Goal: Task Accomplishment & Management: Manage account settings

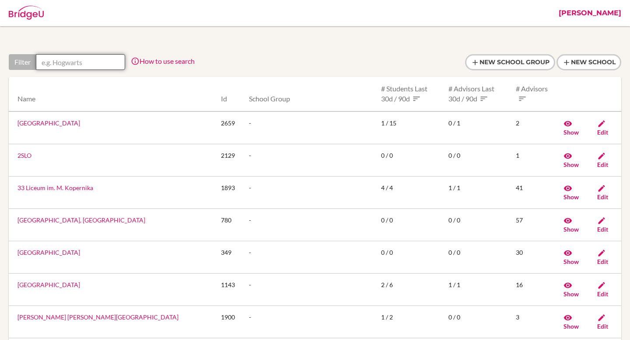
click at [75, 61] on input "text" at bounding box center [80, 62] width 89 height 16
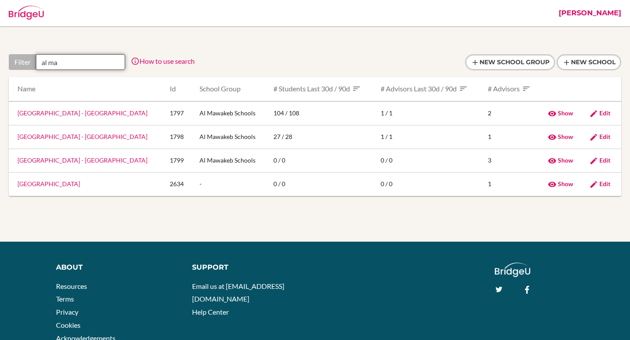
type input "al ma"
click at [74, 137] on link "Al Mawakeb School - Al Garhoud" at bounding box center [82, 136] width 130 height 7
click at [96, 136] on link "Al Mawakeb School - Al Garhoud" at bounding box center [82, 136] width 130 height 7
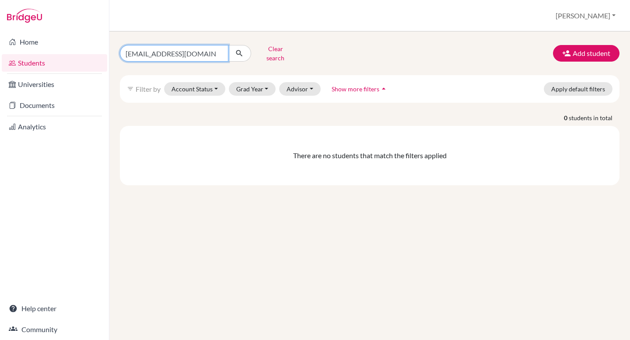
click at [214, 52] on input "nabdelshahid@students.cesegypt.com" at bounding box center [174, 53] width 108 height 17
click at [219, 52] on input "nabdelshahid@students.cesegypt.com" at bounding box center [174, 53] width 108 height 17
click at [191, 53] on input "Find student by name..." at bounding box center [174, 53] width 108 height 17
type input "ahmed r"
type input "rahman"
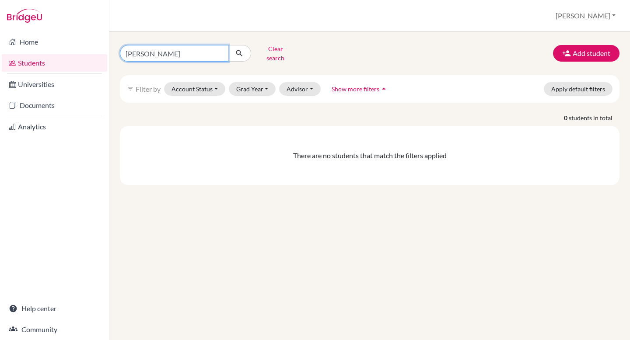
click button "submit" at bounding box center [239, 53] width 23 height 17
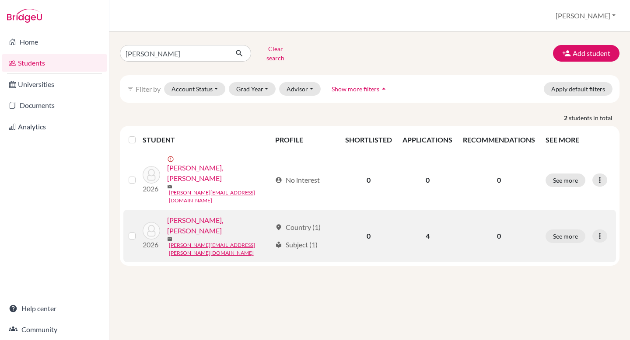
click at [207, 215] on link "Ahmed, Rahman" at bounding box center [219, 225] width 105 height 21
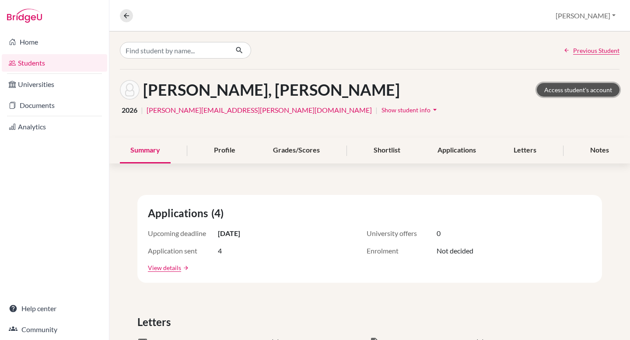
click at [584, 86] on link "Access student's account" at bounding box center [578, 90] width 83 height 14
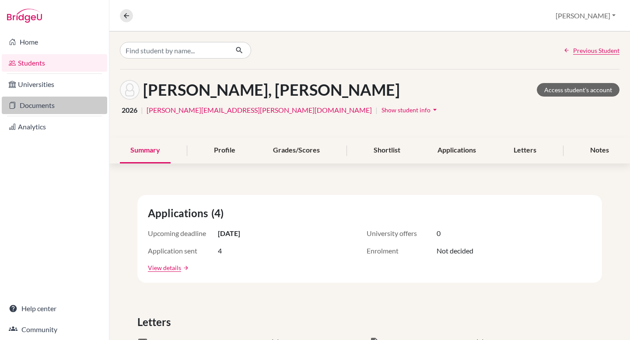
click at [44, 103] on link "Documents" at bounding box center [54, 105] width 105 height 17
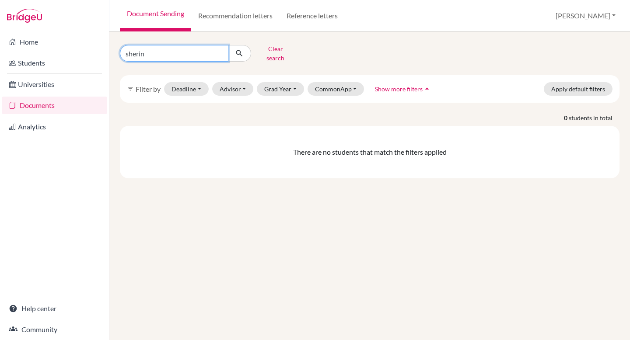
click at [186, 48] on input "sherin" at bounding box center [174, 53] width 108 height 17
type input "rahman"
click button "submit" at bounding box center [239, 53] width 23 height 17
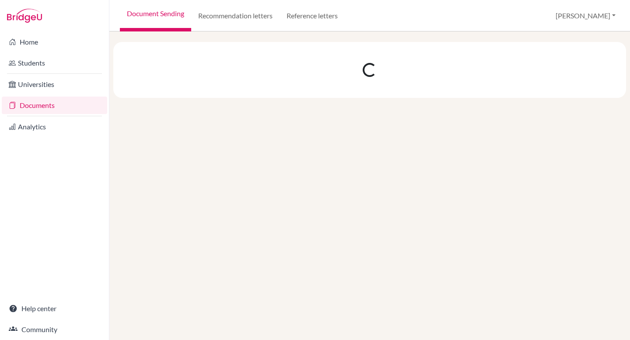
click at [194, 53] on div at bounding box center [369, 70] width 513 height 56
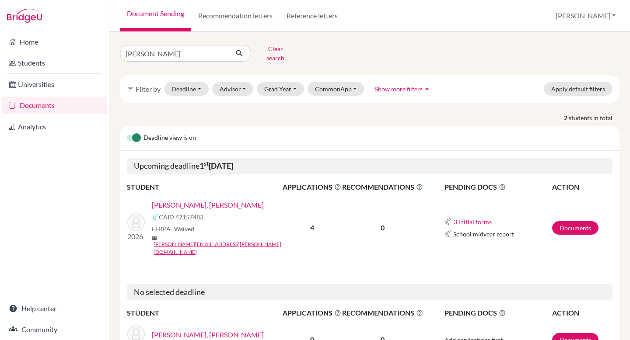
click at [185, 200] on link "[PERSON_NAME], [PERSON_NAME]" at bounding box center [208, 205] width 112 height 10
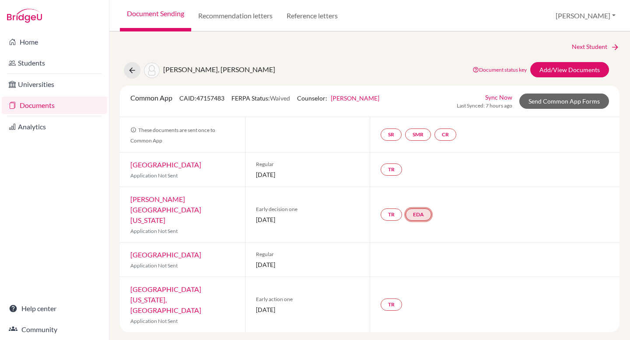
click at [426, 209] on link "EDA" at bounding box center [418, 215] width 26 height 12
click at [426, 209] on link "EDA Early decision agreement Early decision agreement Incomplete" at bounding box center [418, 215] width 26 height 12
click at [426, 209] on link "EDA" at bounding box center [418, 215] width 26 height 12
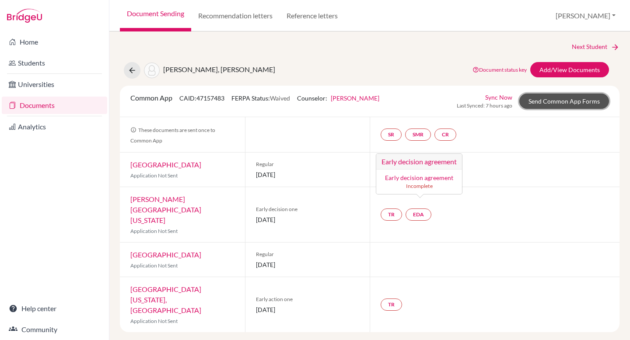
click at [562, 102] on link "Send Common App Forms" at bounding box center [564, 101] width 90 height 15
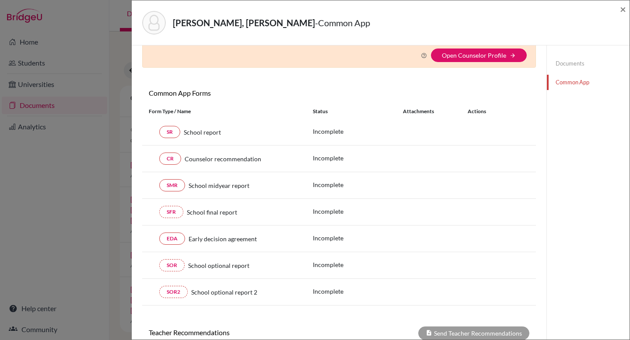
scroll to position [46, 0]
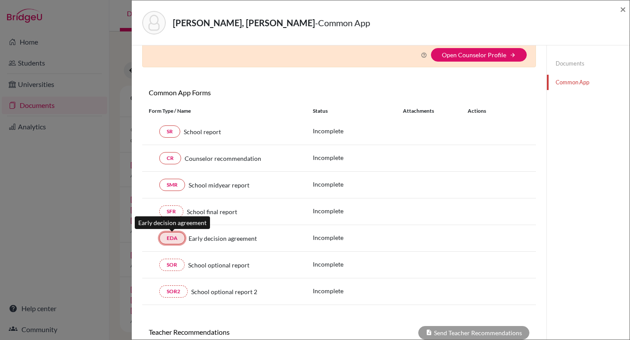
click at [174, 241] on link "EDA" at bounding box center [172, 238] width 26 height 12
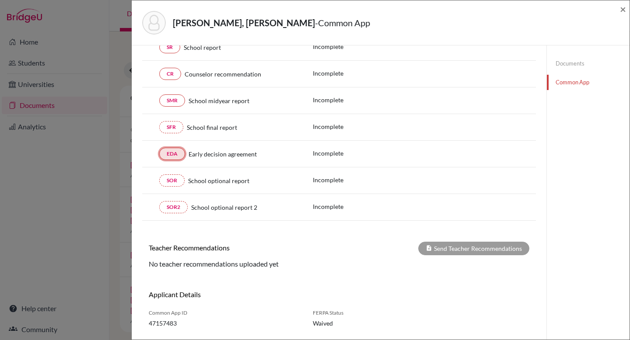
scroll to position [144, 0]
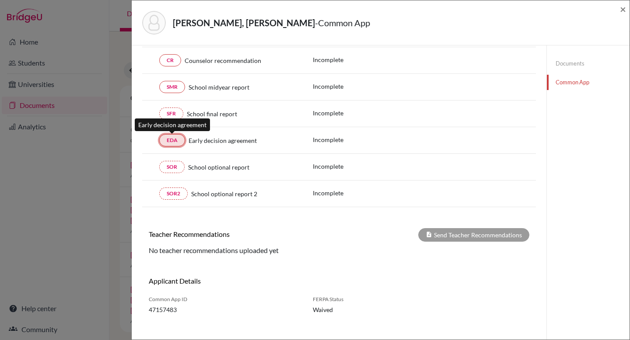
click at [175, 143] on link "EDA" at bounding box center [172, 140] width 26 height 12
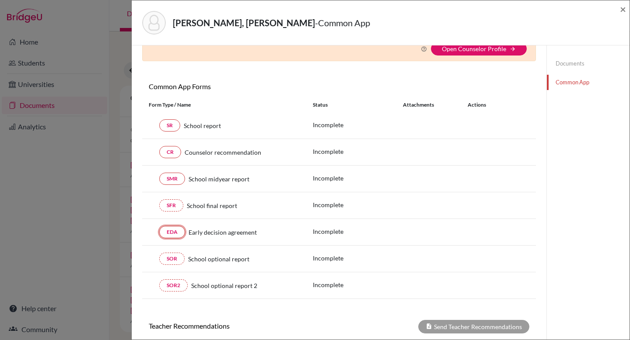
scroll to position [0, 0]
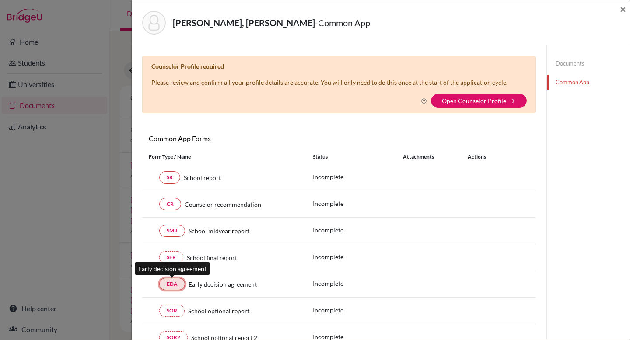
click at [163, 286] on link "EDA" at bounding box center [172, 284] width 26 height 12
click at [181, 281] on link "EDA" at bounding box center [172, 284] width 26 height 12
click at [165, 281] on link "EDA" at bounding box center [172, 284] width 26 height 12
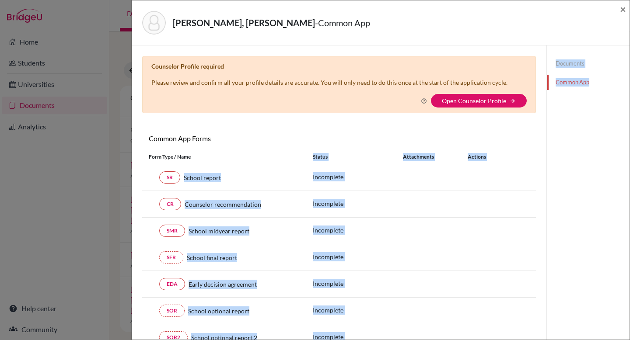
click at [326, 195] on div "CR Counselor recommendation Incomplete" at bounding box center [339, 204] width 394 height 27
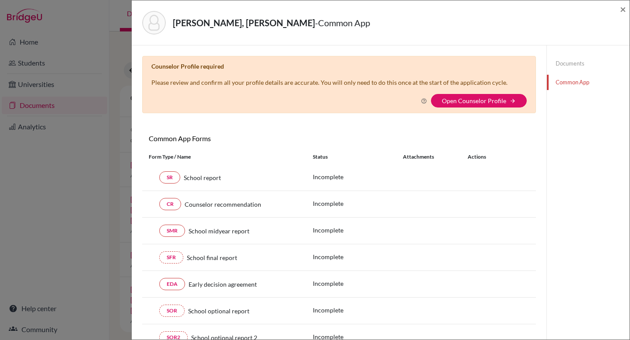
click at [585, 63] on link "Documents" at bounding box center [588, 63] width 83 height 15
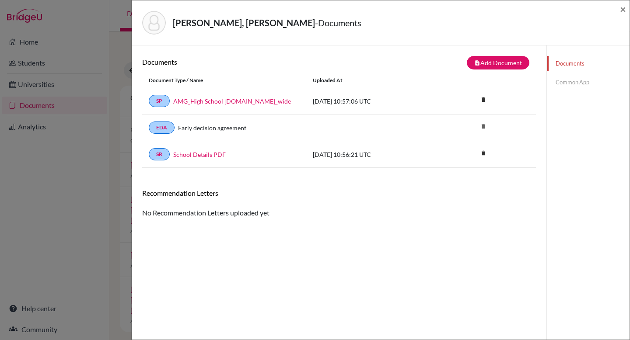
click at [218, 133] on div "EDA Early decision agreement" at bounding box center [224, 128] width 151 height 12
click at [161, 130] on link "EDA" at bounding box center [162, 128] width 26 height 12
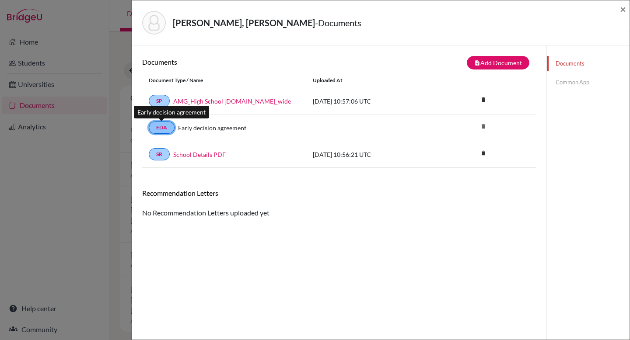
click at [163, 132] on link "EDA" at bounding box center [162, 128] width 26 height 12
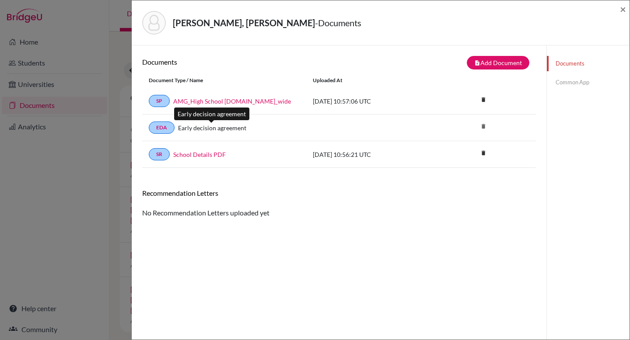
click at [199, 129] on link "Early decision agreement" at bounding box center [212, 127] width 68 height 9
click at [563, 86] on link "Common App" at bounding box center [588, 82] width 83 height 15
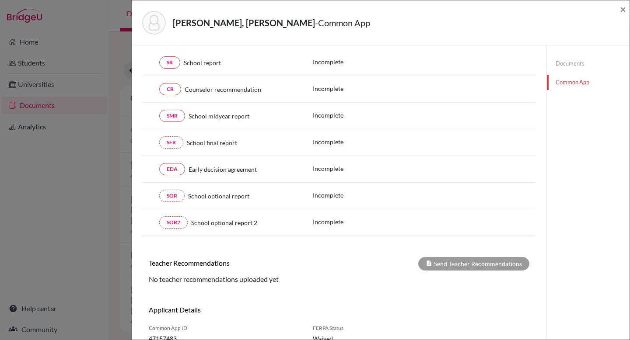
scroll to position [153, 0]
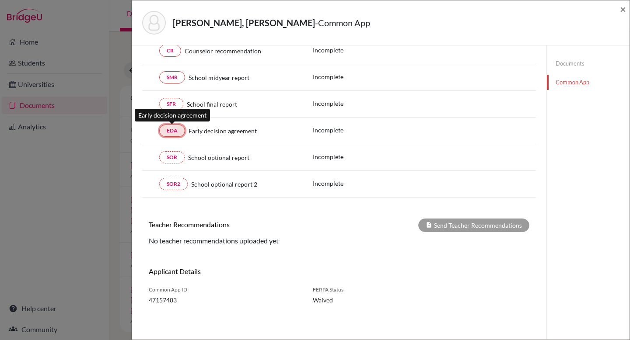
click at [173, 128] on link "EDA" at bounding box center [172, 131] width 26 height 12
click at [626, 9] on div "[PERSON_NAME], [PERSON_NAME] - Common App ×" at bounding box center [381, 22] width 498 height 45
click at [621, 9] on span "×" at bounding box center [623, 9] width 6 height 13
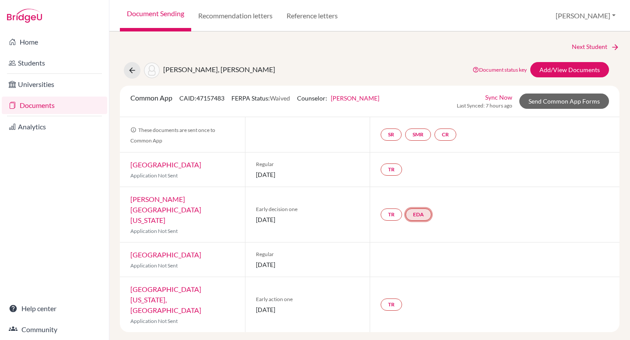
click at [429, 209] on link "EDA" at bounding box center [418, 215] width 26 height 12
click at [429, 209] on link "EDA Early decision agreement Early decision agreement Incomplete" at bounding box center [418, 215] width 26 height 12
click at [417, 160] on h3 "Early decision agreement" at bounding box center [419, 162] width 86 height 16
click at [427, 209] on link "EDA" at bounding box center [418, 215] width 26 height 12
click at [427, 184] on small "Incomplete" at bounding box center [418, 186] width 75 height 8
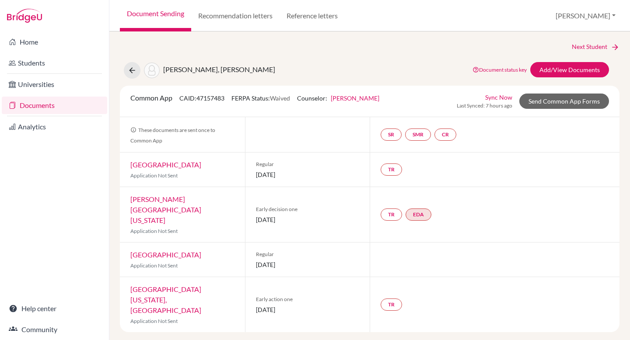
click at [167, 199] on link "[PERSON_NAME][GEOGRAPHIC_DATA][US_STATE]" at bounding box center [165, 209] width 71 height 29
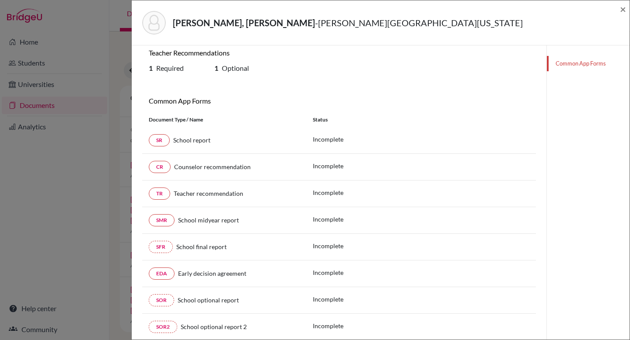
scroll to position [118, 0]
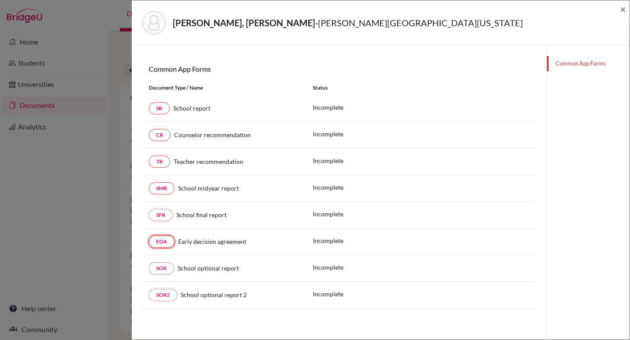
click at [160, 241] on link "EDA" at bounding box center [162, 242] width 26 height 12
click at [154, 244] on link "EDA" at bounding box center [162, 242] width 26 height 12
click at [626, 11] on div "[PERSON_NAME], [PERSON_NAME] - [PERSON_NAME][US_STATE][GEOGRAPHIC_DATA] ×" at bounding box center [381, 22] width 498 height 45
click at [622, 8] on span "×" at bounding box center [623, 9] width 6 height 13
